Goal: Transaction & Acquisition: Subscribe to service/newsletter

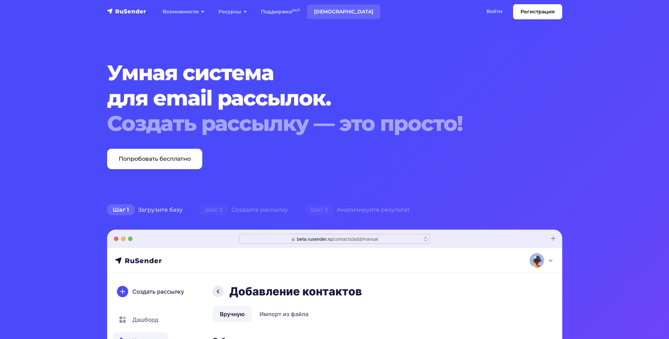
click at [328, 13] on link "[DEMOGRAPHIC_DATA]" at bounding box center [343, 12] width 73 height 14
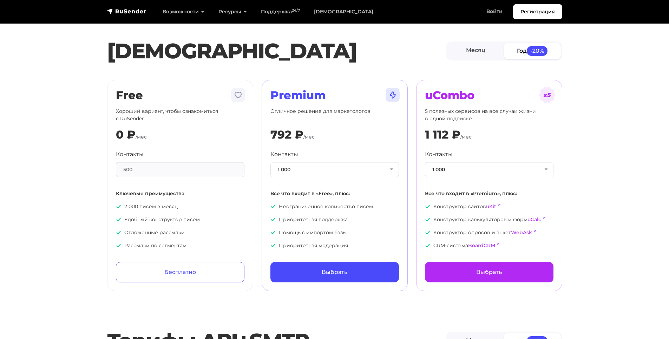
click at [353, 93] on h2 "Premium" at bounding box center [334, 95] width 129 height 13
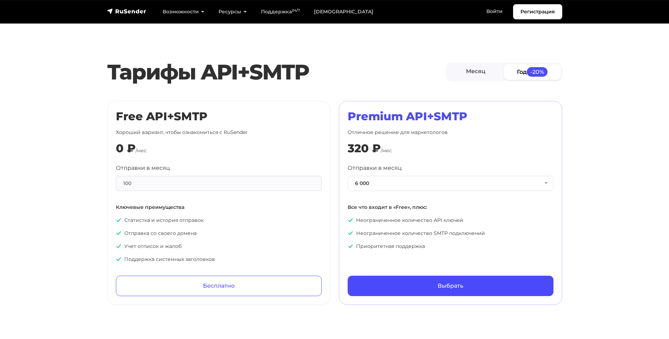
scroll to position [281, 0]
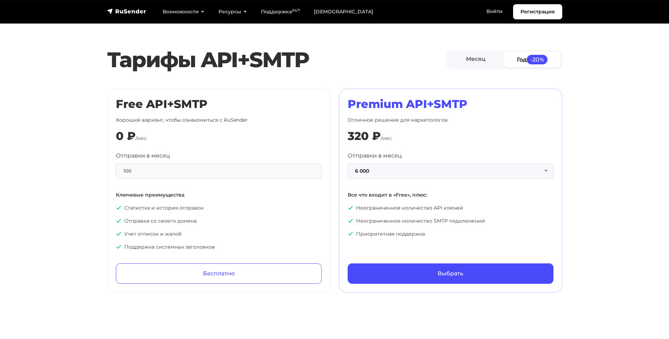
click at [404, 166] on button "6 000" at bounding box center [451, 170] width 206 height 15
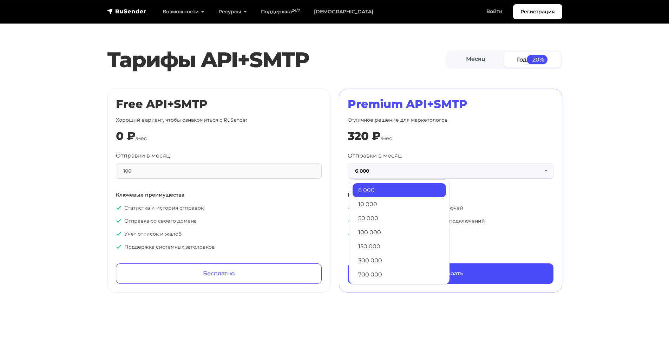
click at [7, 126] on section "Тарифы API+SMTP Месяц Год -20% Free API+SMTP Хороший вариант, чтобы ознакомитьс…" at bounding box center [334, 168] width 669 height 249
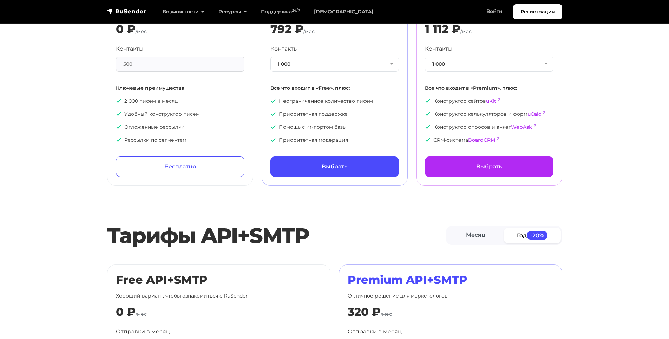
scroll to position [0, 0]
